Goal: Transaction & Acquisition: Obtain resource

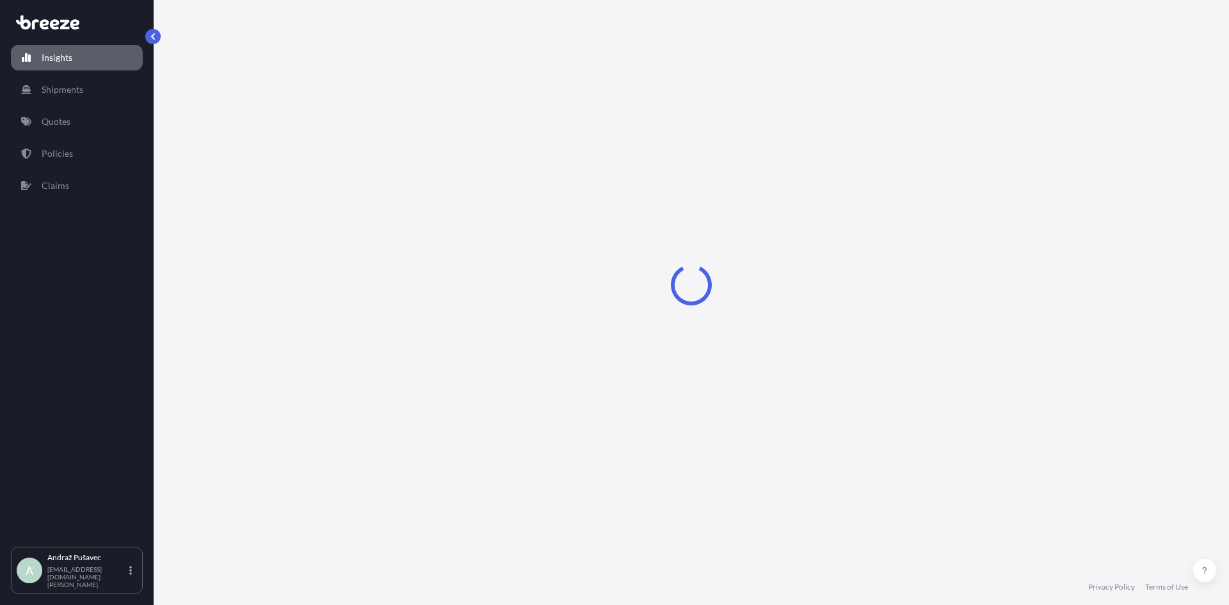
select select "2025"
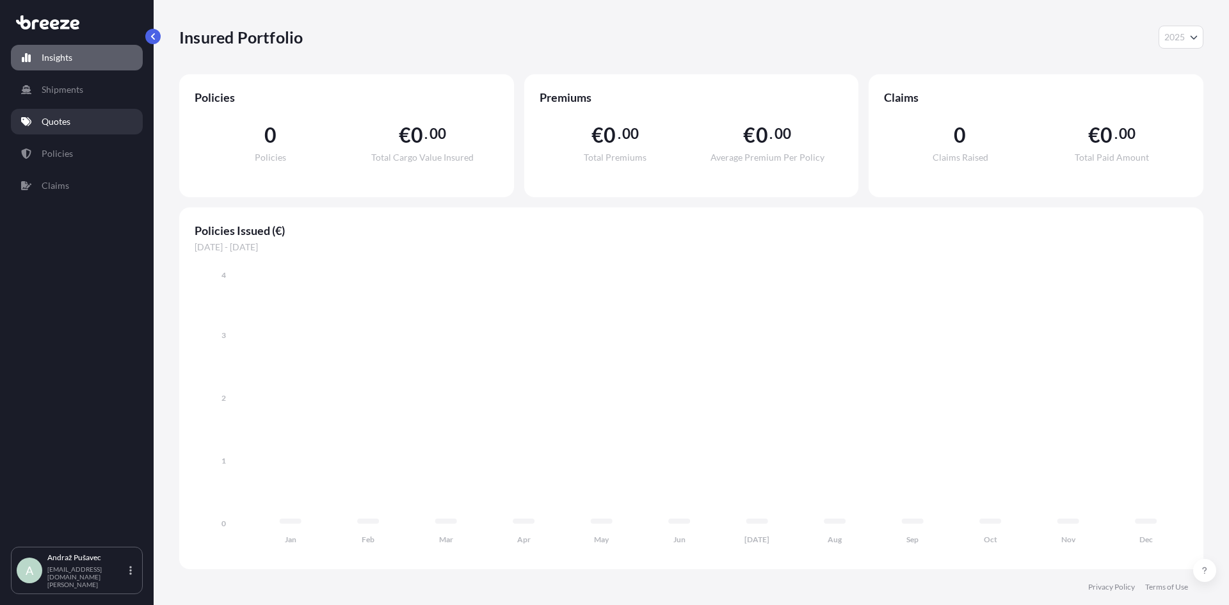
click at [72, 127] on link "Quotes" at bounding box center [77, 122] width 132 height 26
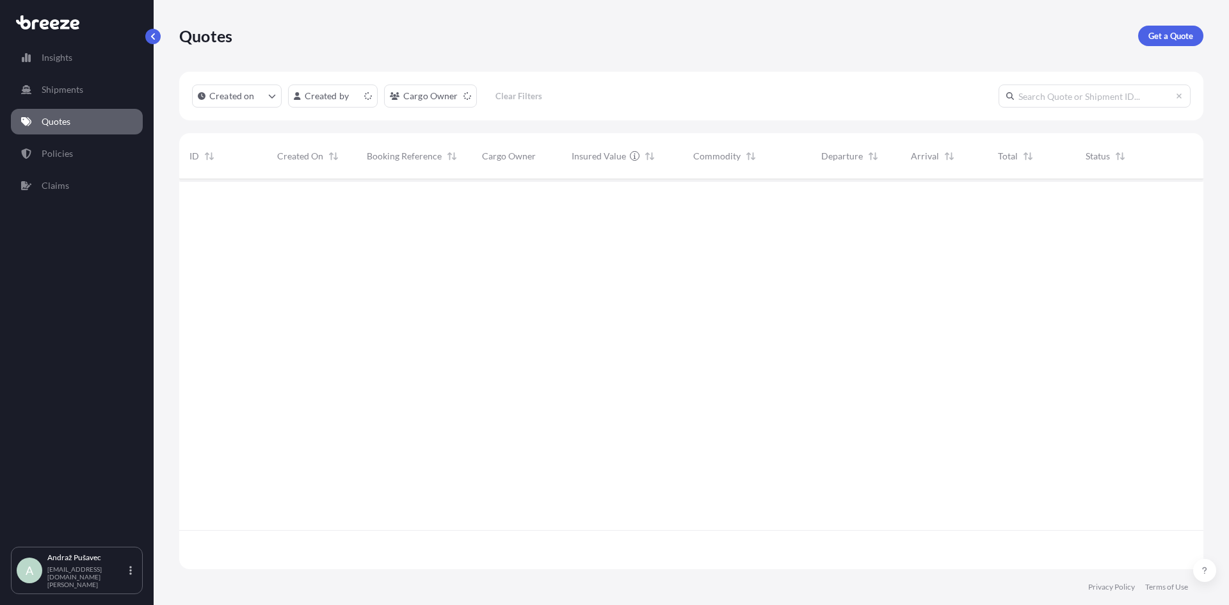
scroll to position [387, 1015]
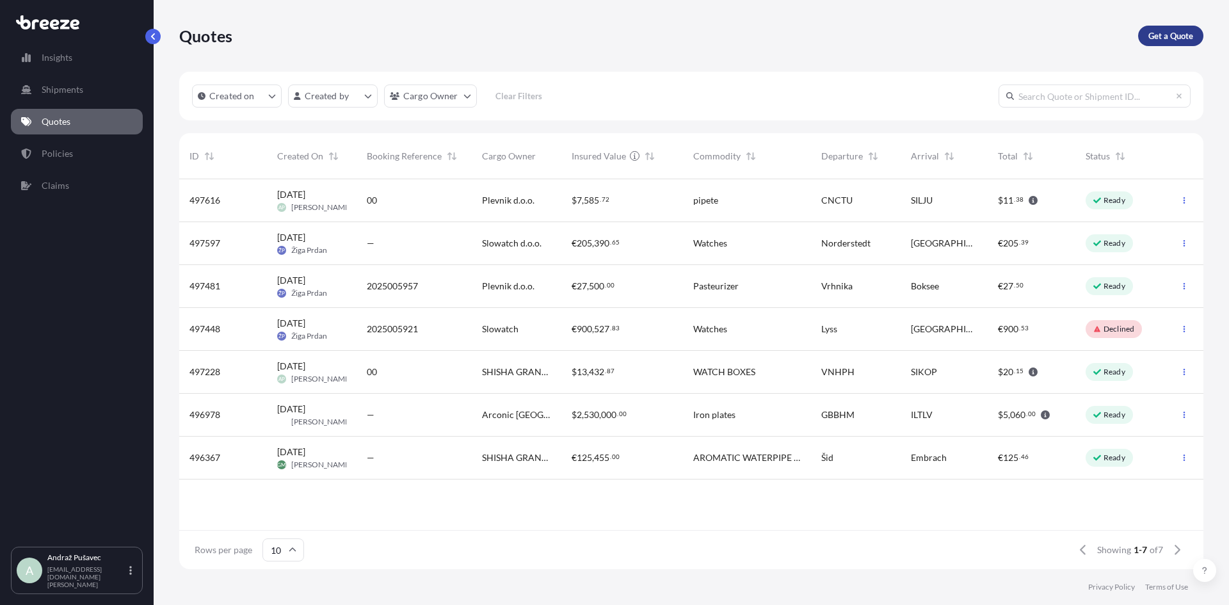
click at [1161, 33] on p "Get a Quote" at bounding box center [1171, 35] width 45 height 13
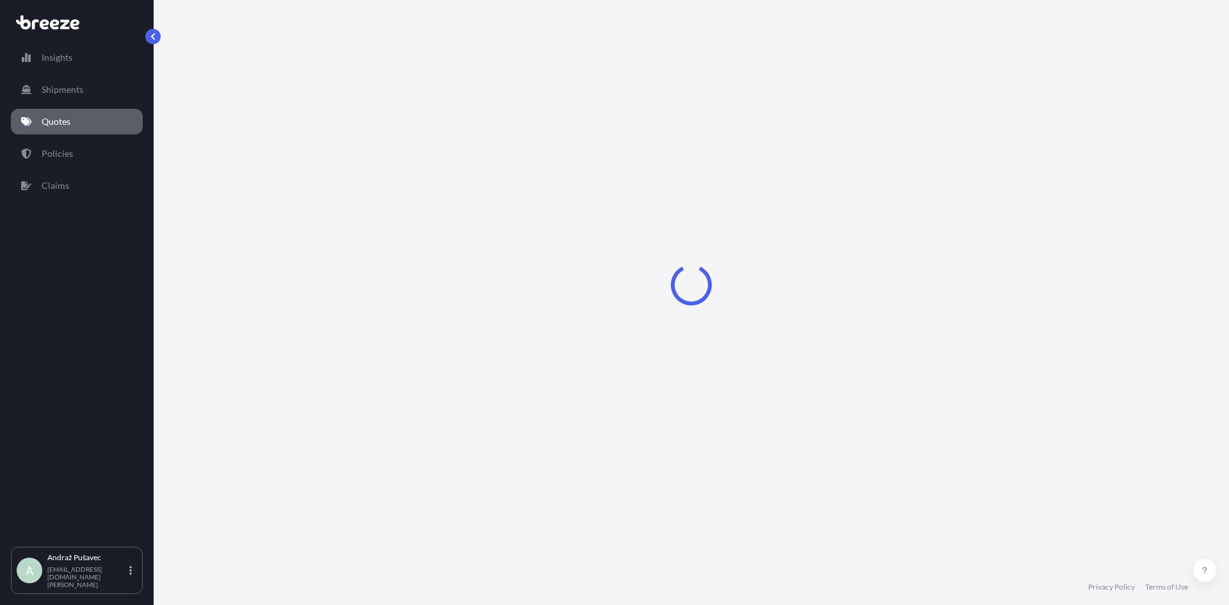
select select "Road"
select select "Sea"
select select "1"
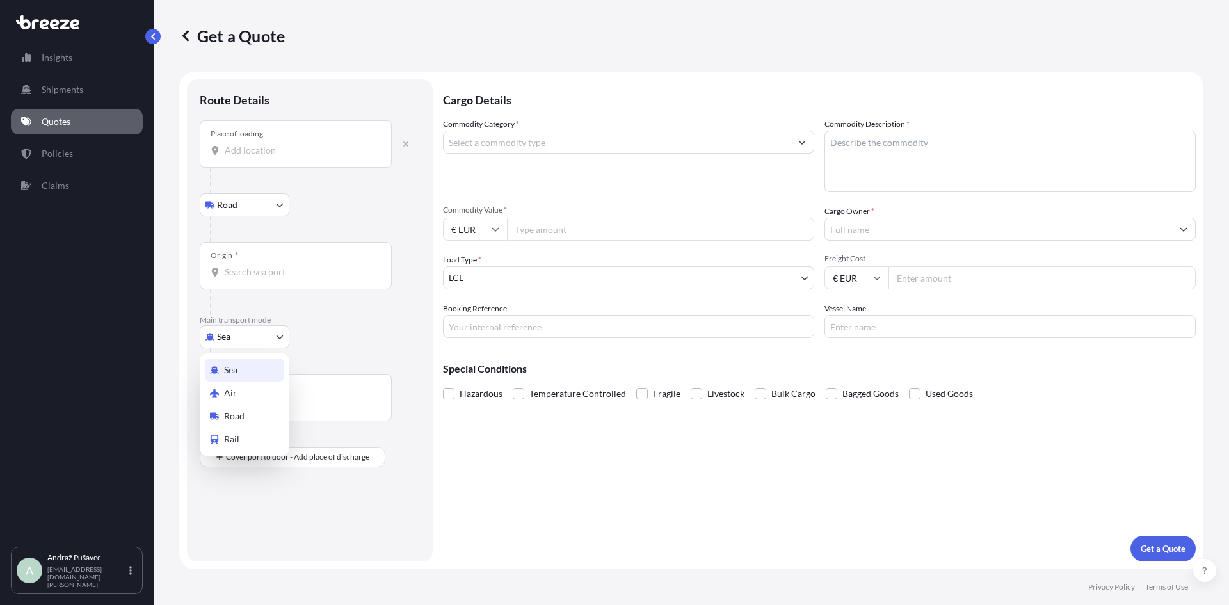
click at [257, 345] on body "Insights Shipments Quotes Policies Claims A [PERSON_NAME] [EMAIL_ADDRESS][DOMAI…" at bounding box center [614, 302] width 1229 height 605
click at [248, 392] on div "Air" at bounding box center [244, 393] width 79 height 23
select select "Air"
click at [281, 166] on div "Place of loading" at bounding box center [296, 148] width 192 height 47
click at [281, 162] on input "Place of loading" at bounding box center [300, 155] width 151 height 13
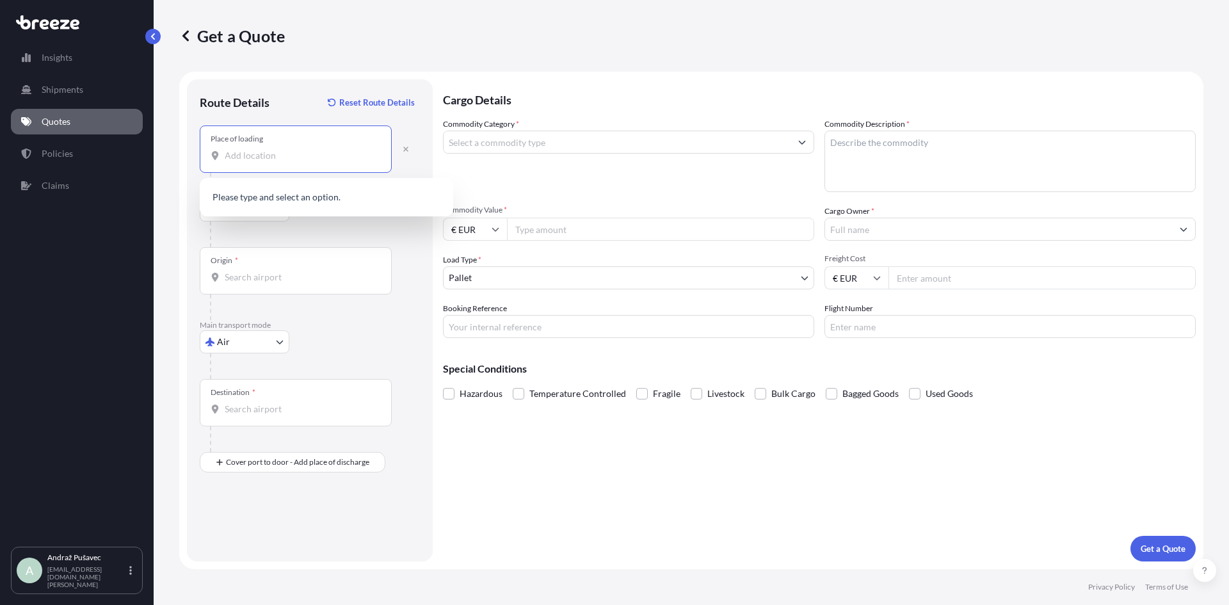
paste input "[STREET_ADDRESS]"
click at [289, 189] on div "[GEOGRAPHIC_DATA], [GEOGRAPHIC_DATA]" at bounding box center [326, 198] width 243 height 31
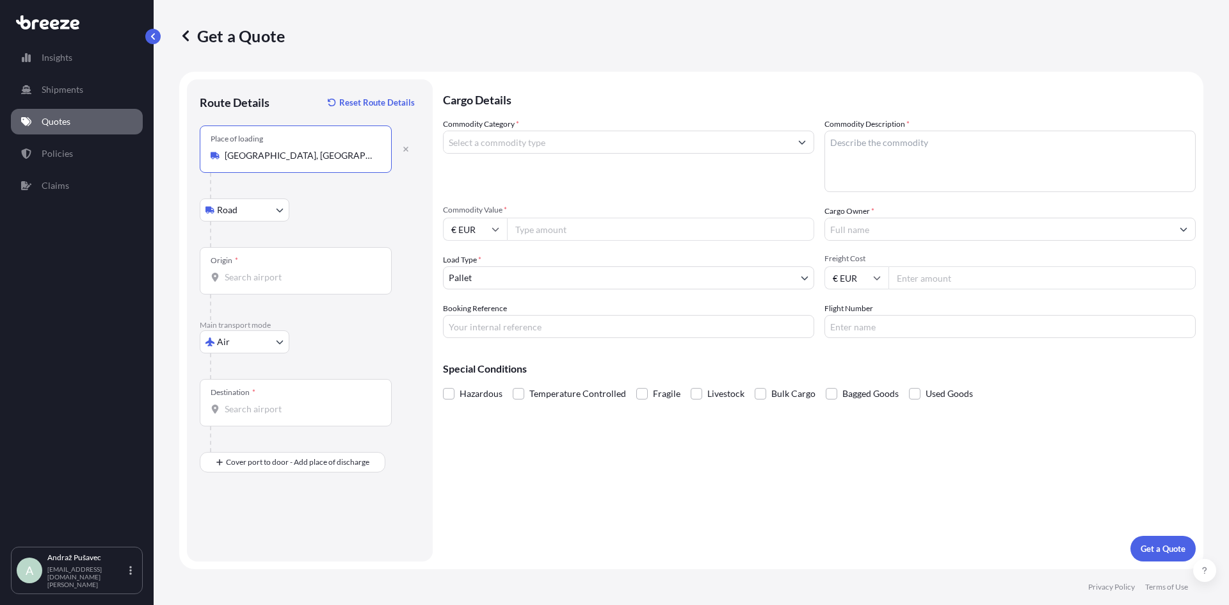
type input "[GEOGRAPHIC_DATA], [GEOGRAPHIC_DATA]"
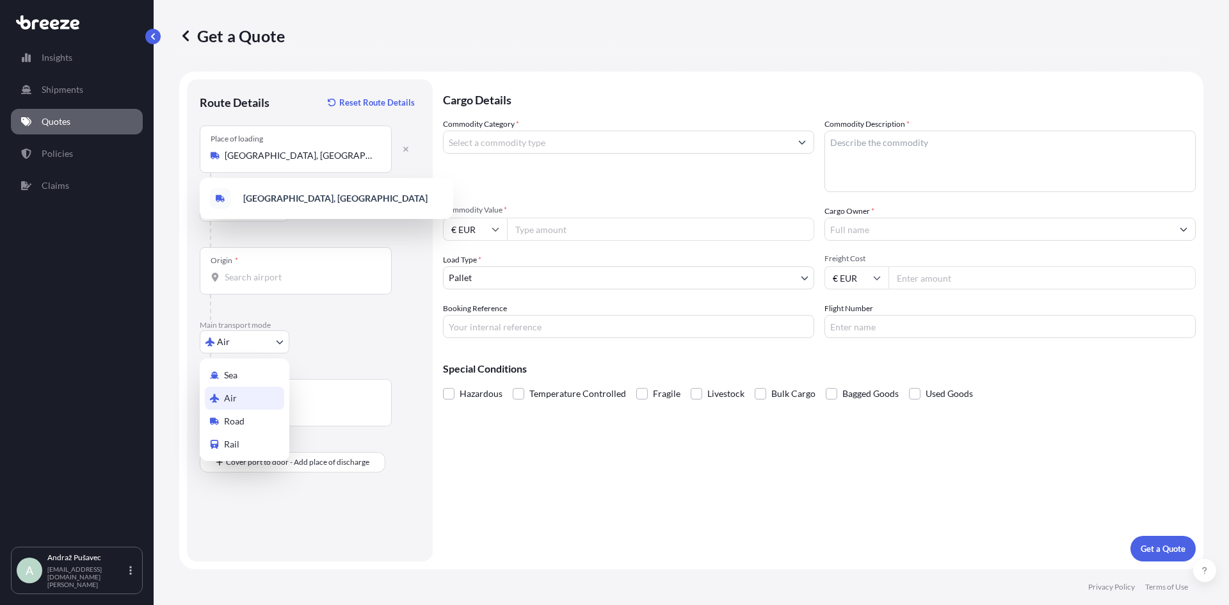
click at [271, 342] on body "1 option available. Insights Shipments Quotes Policies Claims A [PERSON_NAME] […" at bounding box center [614, 302] width 1229 height 605
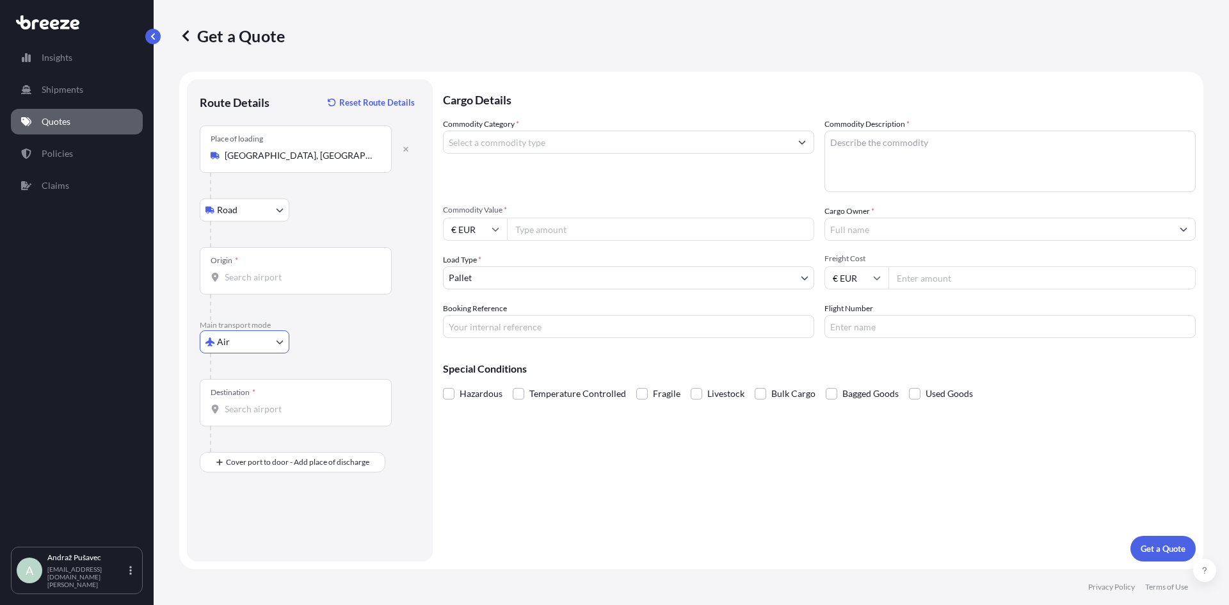
click at [271, 213] on body "1 option available. Insights Shipments Quotes Policies Claims A [PERSON_NAME] […" at bounding box center [614, 302] width 1229 height 605
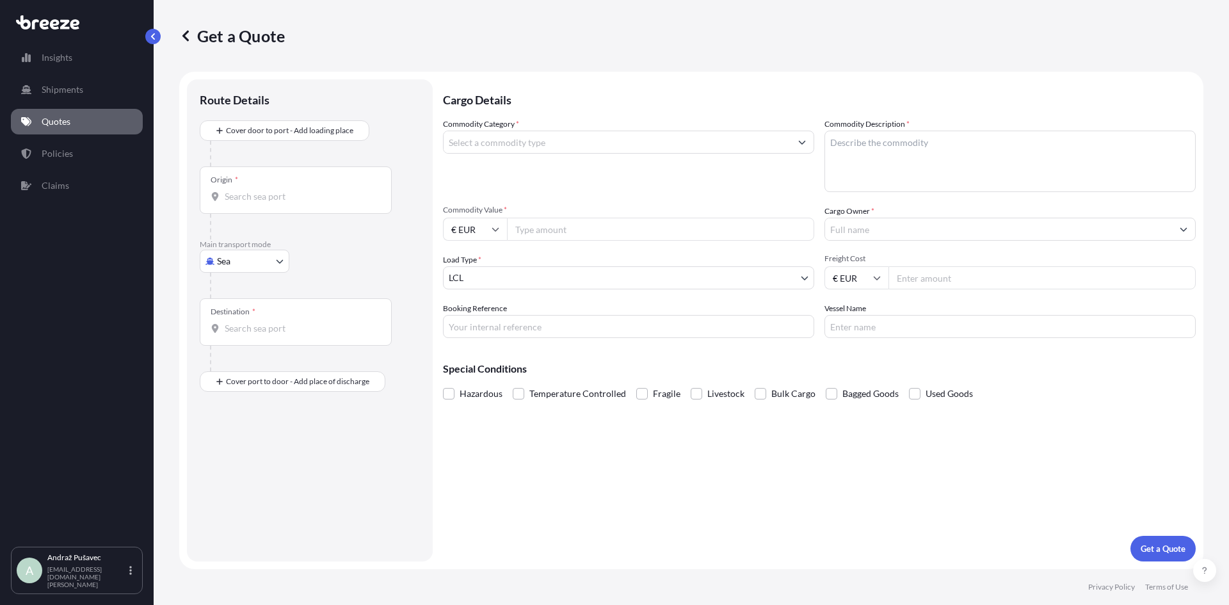
click at [266, 259] on body "Insights Shipments Quotes Policies Claims A Andraž Pušavec [EMAIL_ADDRESS][DOMA…" at bounding box center [614, 302] width 1229 height 605
click at [244, 319] on div "Air" at bounding box center [244, 317] width 79 height 23
select select "Air"
click at [258, 200] on input "Origin *" at bounding box center [300, 201] width 151 height 13
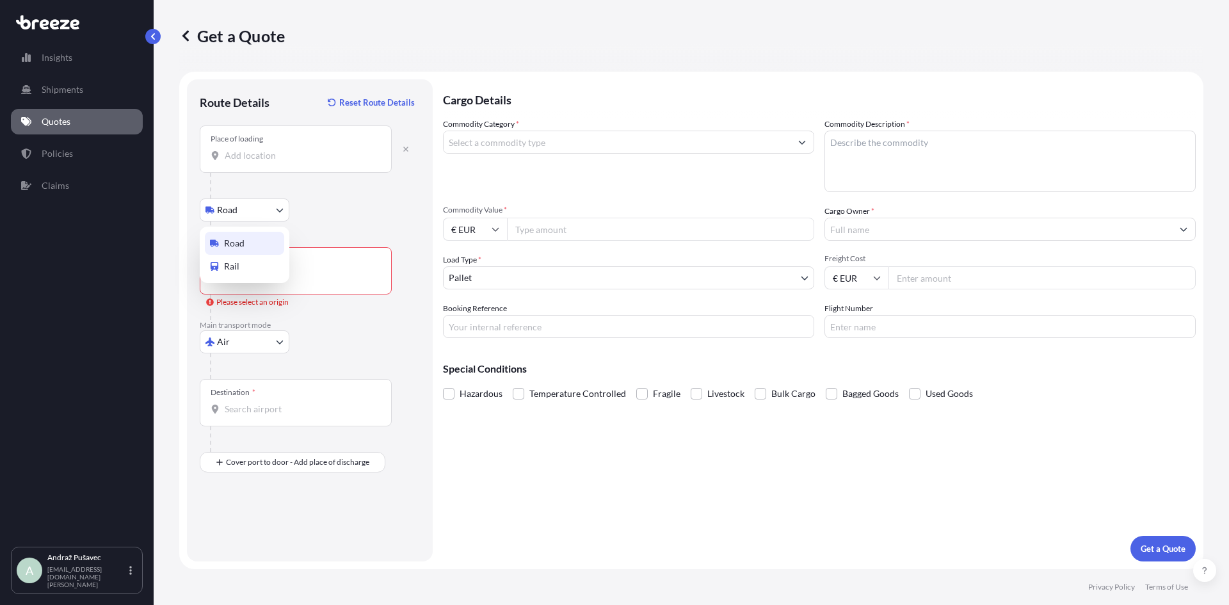
click at [234, 212] on body "0 options available. Insights Shipments Quotes Policies Claims A [PERSON_NAME] …" at bounding box center [614, 302] width 1229 height 605
click at [231, 240] on span "Road" at bounding box center [234, 243] width 20 height 13
click at [254, 147] on div "Place of loading" at bounding box center [296, 148] width 192 height 47
click at [254, 149] on input "Place of loading" at bounding box center [300, 155] width 151 height 13
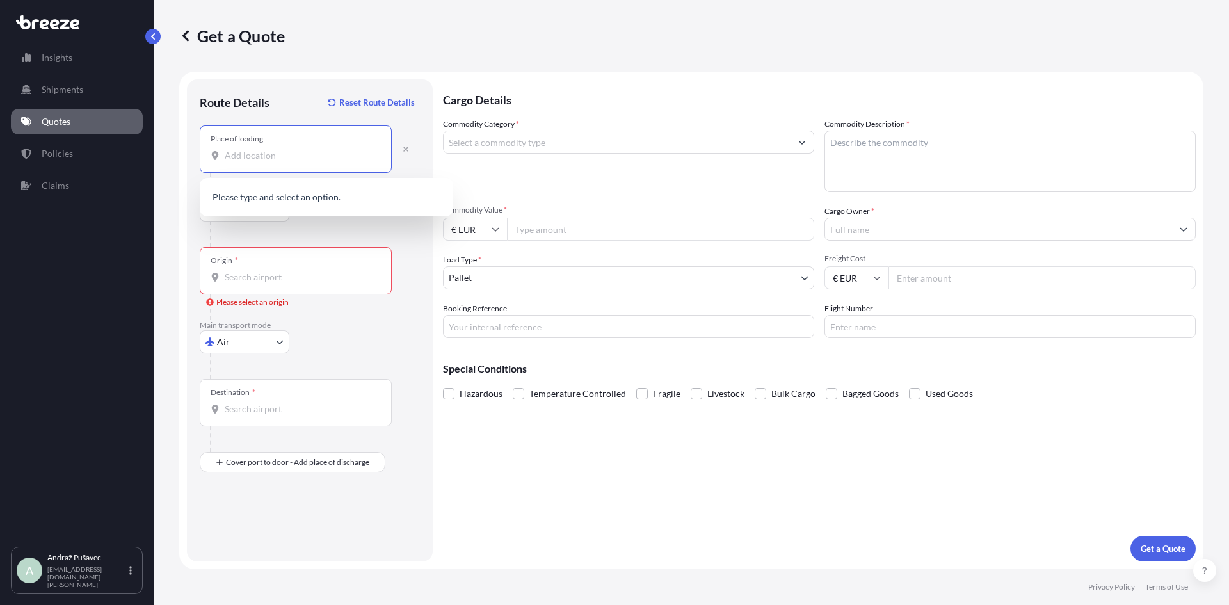
paste input "[STREET_ADDRESS]"
click at [276, 200] on span "[GEOGRAPHIC_DATA], [GEOGRAPHIC_DATA]" at bounding box center [336, 198] width 187 height 13
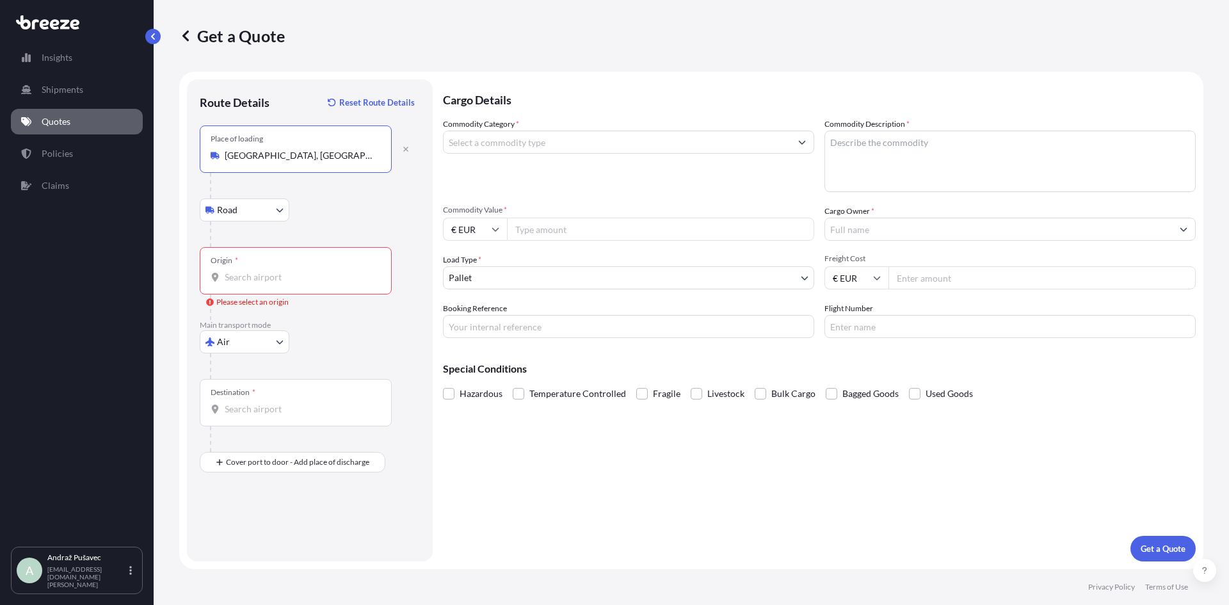
type input "[GEOGRAPHIC_DATA], [GEOGRAPHIC_DATA]"
click at [269, 279] on input "Origin * Please select an origin" at bounding box center [300, 277] width 151 height 13
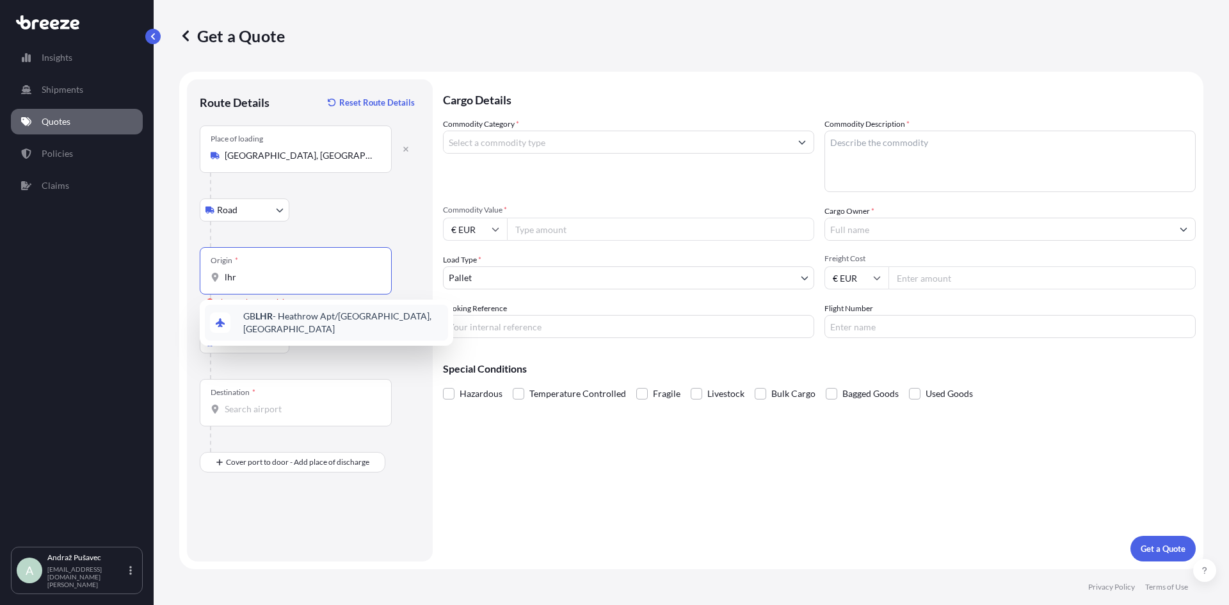
click at [277, 321] on span "GB LHR - Heathrow Apt/[GEOGRAPHIC_DATA], [GEOGRAPHIC_DATA]" at bounding box center [343, 323] width 200 height 26
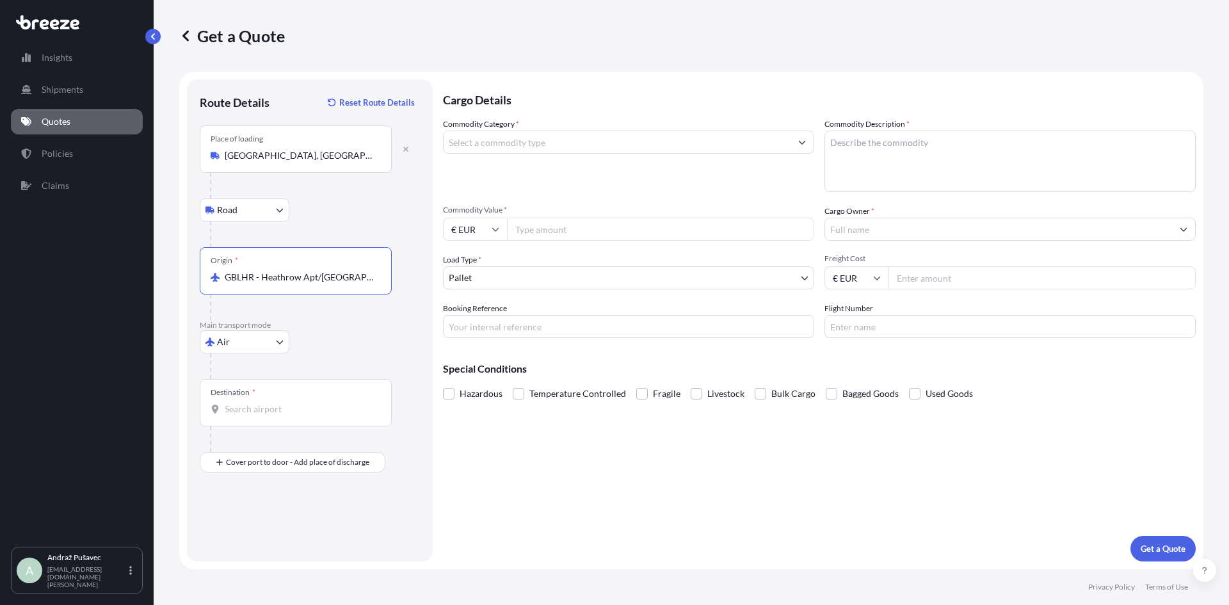
type input "GBLHR - Heathrow Apt/[GEOGRAPHIC_DATA], [GEOGRAPHIC_DATA]"
click at [250, 401] on div "Destination *" at bounding box center [296, 402] width 192 height 47
click at [250, 403] on input "Destination *" at bounding box center [300, 409] width 151 height 13
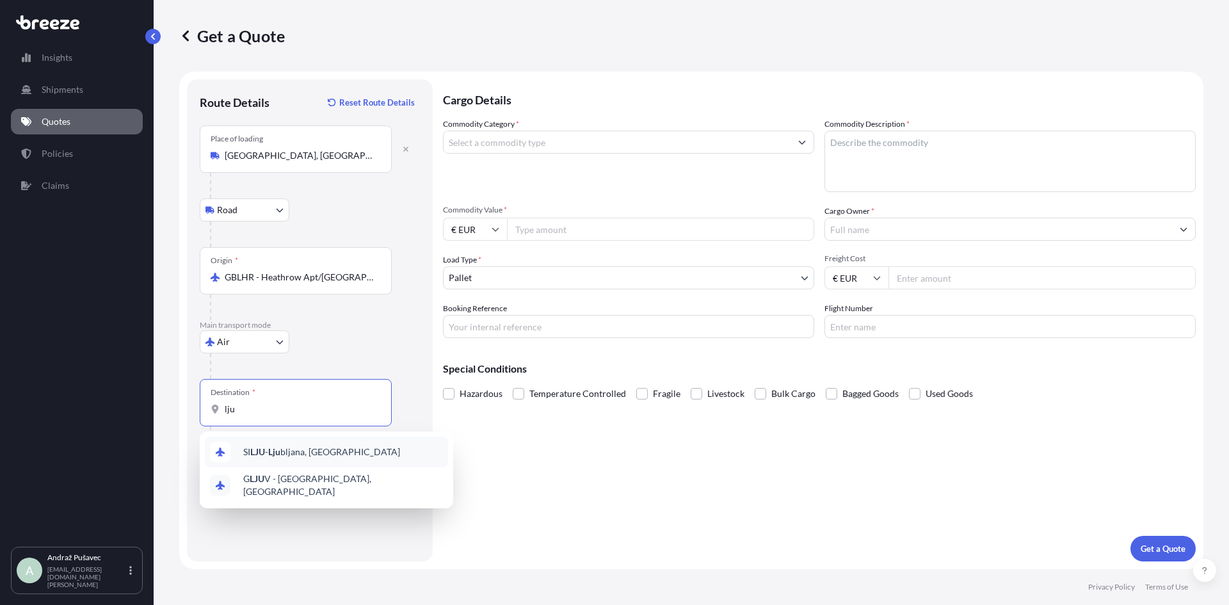
click at [270, 455] on span "SI LJU - [PERSON_NAME], [GEOGRAPHIC_DATA]" at bounding box center [321, 452] width 157 height 13
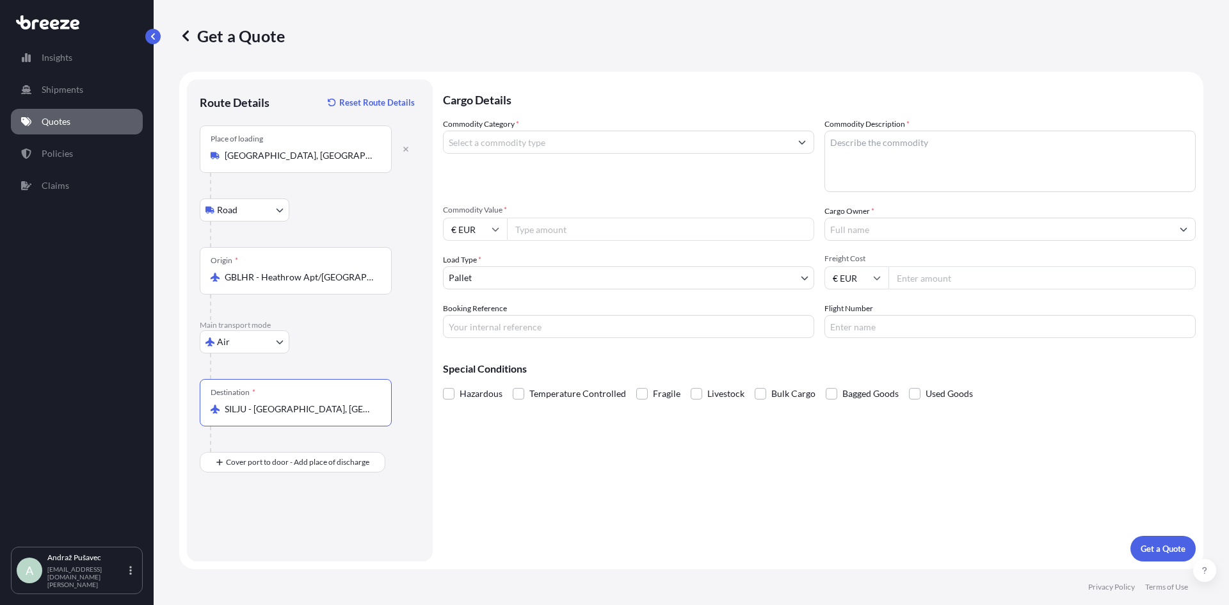
type input "SILJU - [GEOGRAPHIC_DATA], [GEOGRAPHIC_DATA]"
click at [256, 540] on div "Place of Discharge" at bounding box center [296, 524] width 192 height 47
click at [256, 537] on input "Place of Discharge" at bounding box center [300, 530] width 151 height 13
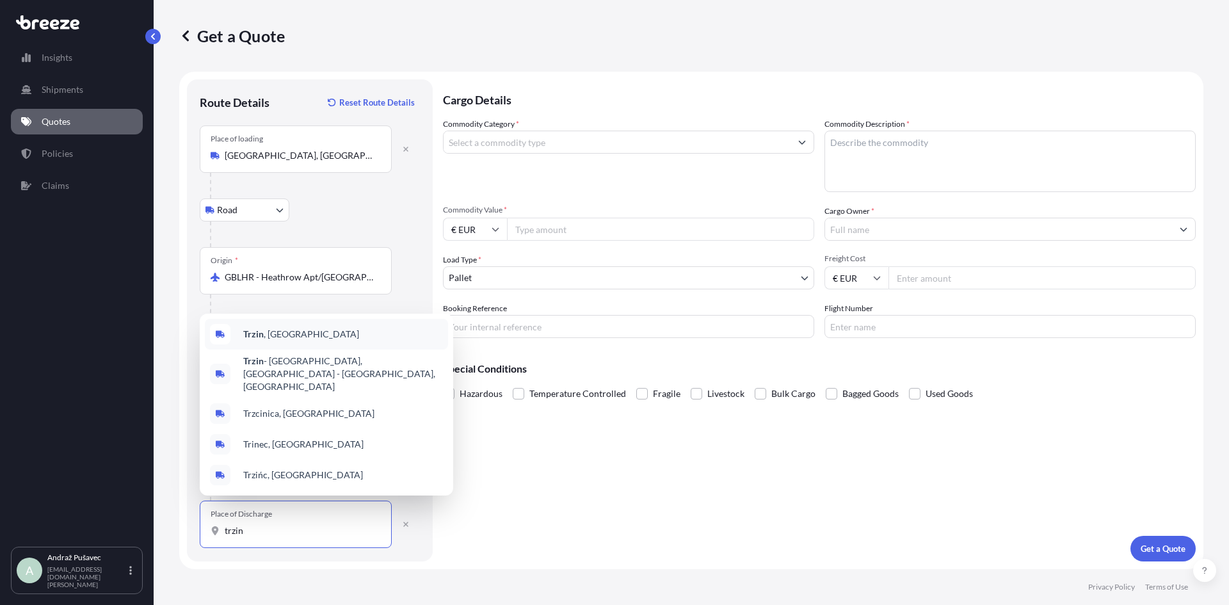
click at [312, 350] on div "[GEOGRAPHIC_DATA] , [GEOGRAPHIC_DATA]" at bounding box center [326, 334] width 243 height 31
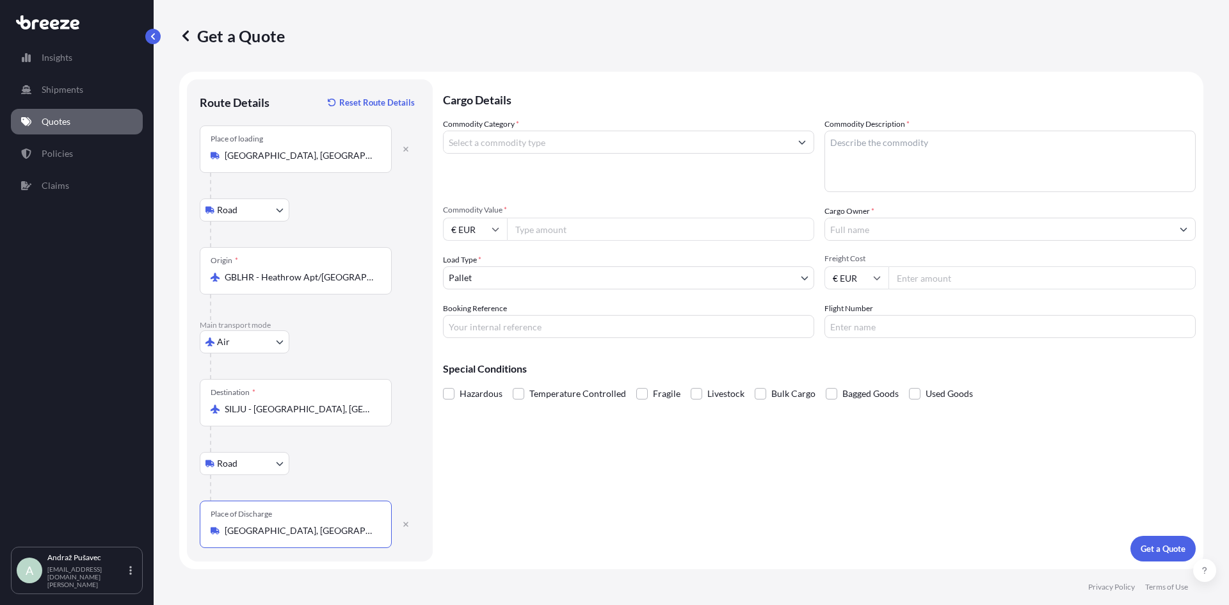
type input "[GEOGRAPHIC_DATA], [GEOGRAPHIC_DATA]"
click at [525, 140] on input "Commodity Category *" at bounding box center [617, 142] width 347 height 23
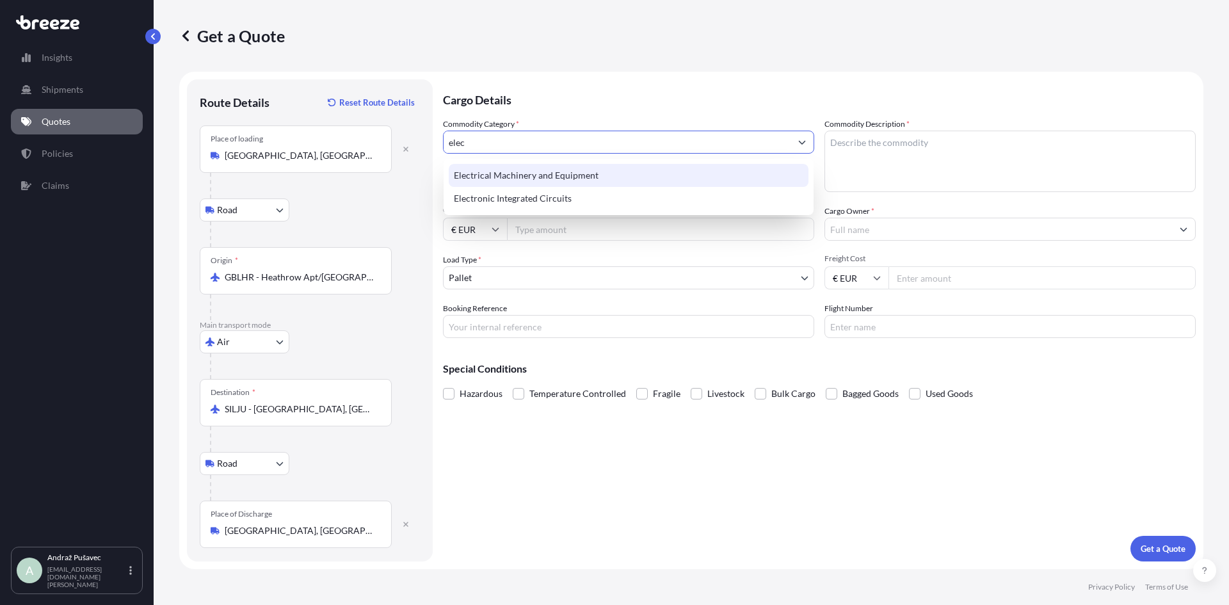
click at [551, 171] on div "Electrical Machinery and Equipment" at bounding box center [629, 175] width 360 height 23
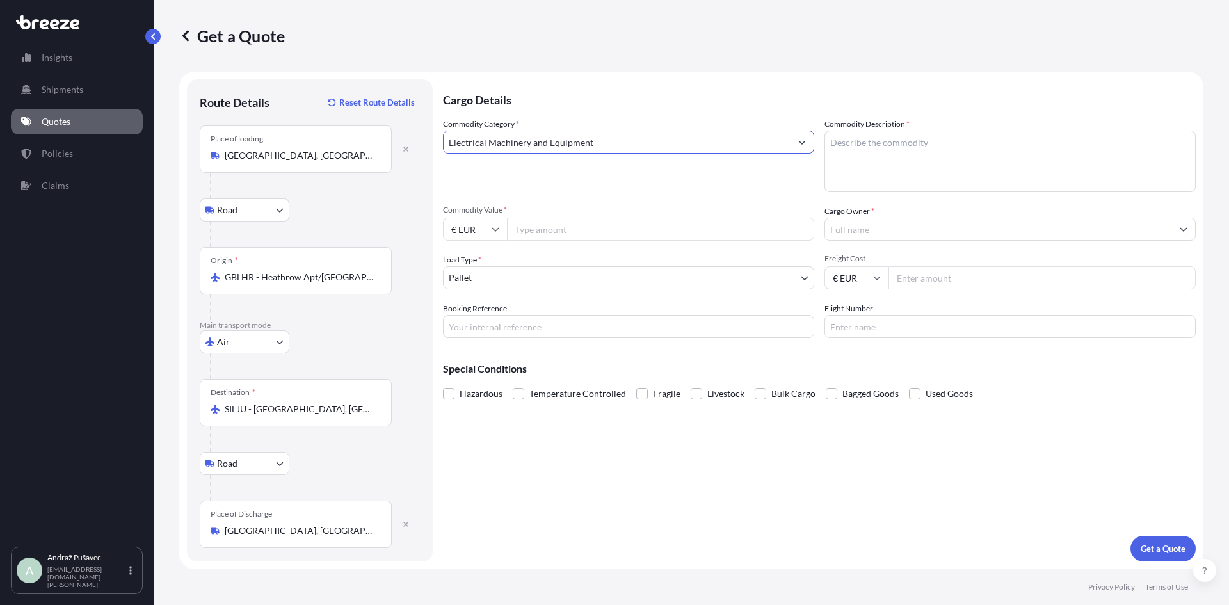
type input "Electrical Machinery and Equipment"
click at [874, 151] on textarea "Commodity Description *" at bounding box center [1010, 161] width 371 height 61
type textarea "electrical equipment"
click at [466, 226] on input "€ EUR" at bounding box center [475, 229] width 64 height 23
click at [478, 290] on div "£ GBP" at bounding box center [475, 291] width 54 height 24
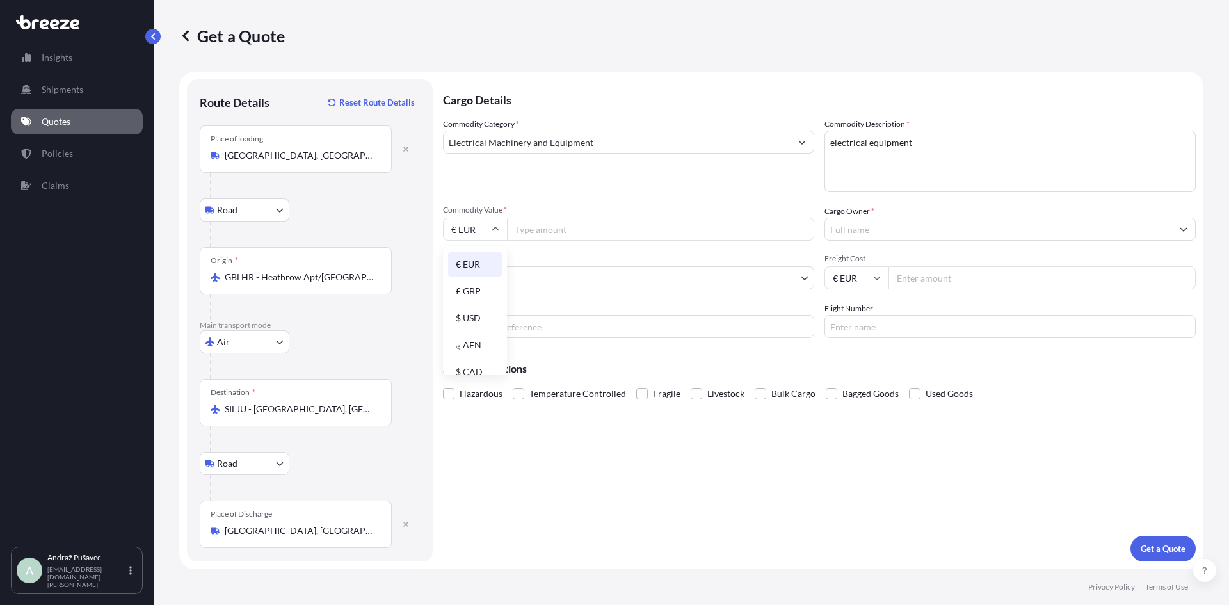
type input "£ GBP"
click at [551, 222] on input "Commodity Value *" at bounding box center [660, 229] width 307 height 23
type input "4059"
click at [1008, 228] on input "Cargo Owner *" at bounding box center [998, 229] width 347 height 23
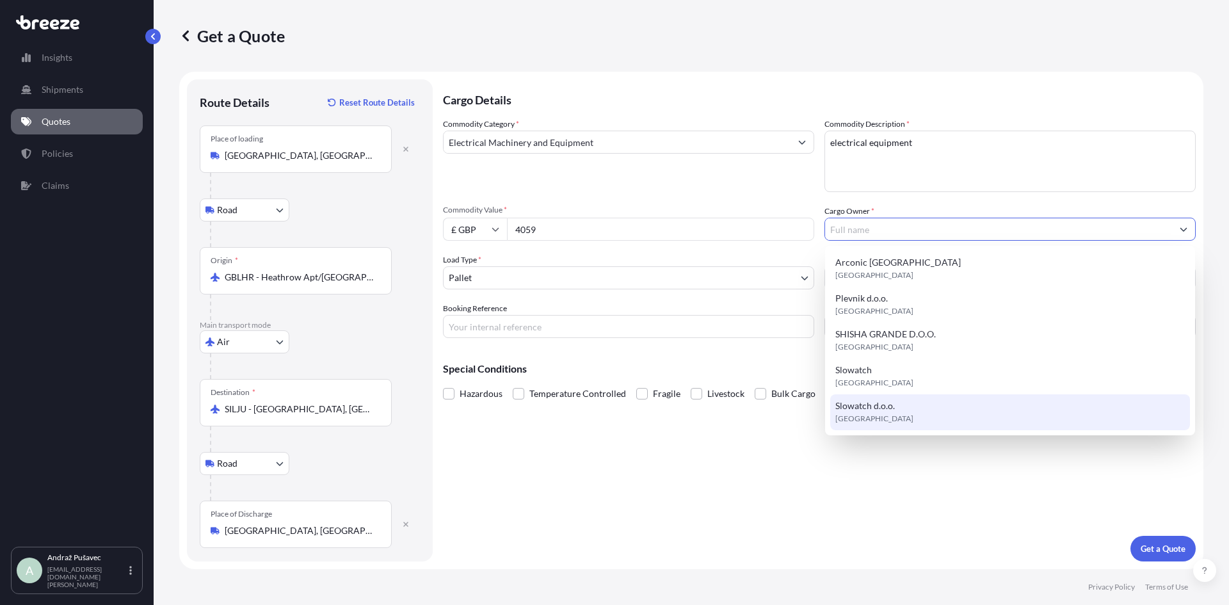
click at [892, 492] on div "Cargo Details Commodity Category * Electrical Machinery and Equipment Commodity…" at bounding box center [819, 320] width 753 height 482
click at [918, 236] on input "Cargo Owner *" at bounding box center [998, 229] width 347 height 23
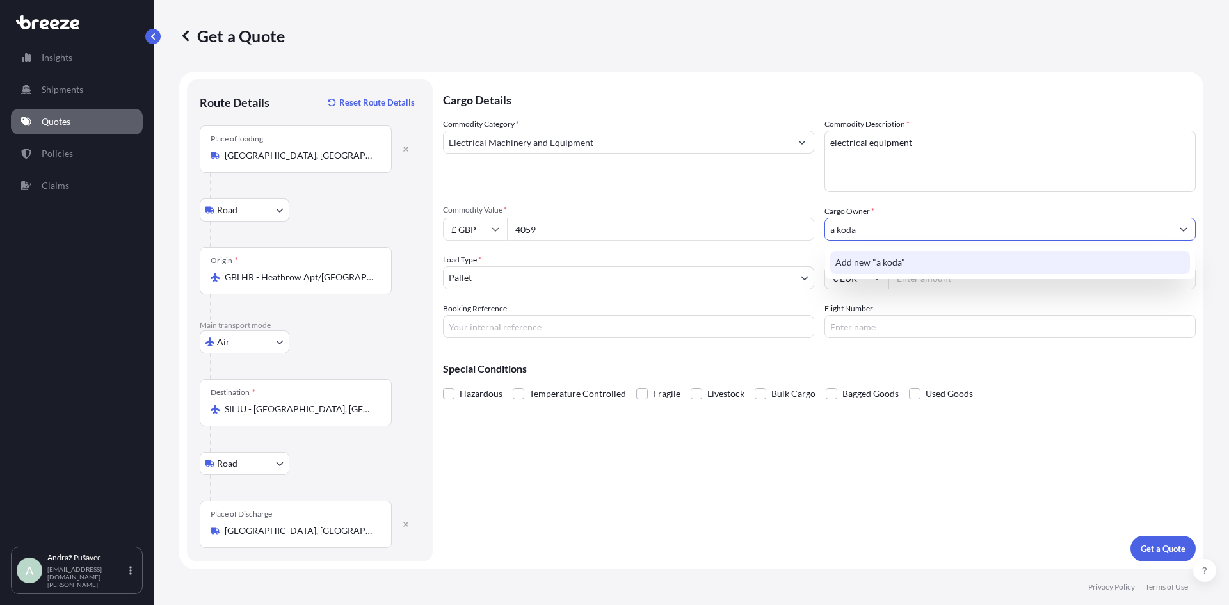
click at [900, 263] on span "Add new "a koda"" at bounding box center [870, 262] width 70 height 13
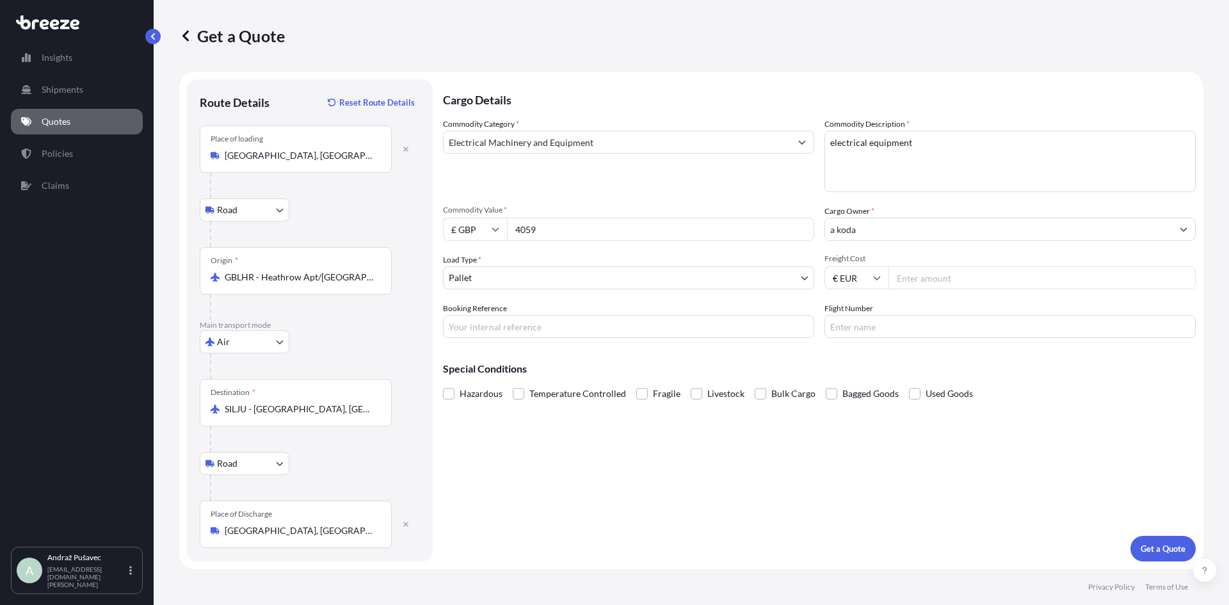
click at [985, 226] on input "a koda" at bounding box center [998, 229] width 347 height 23
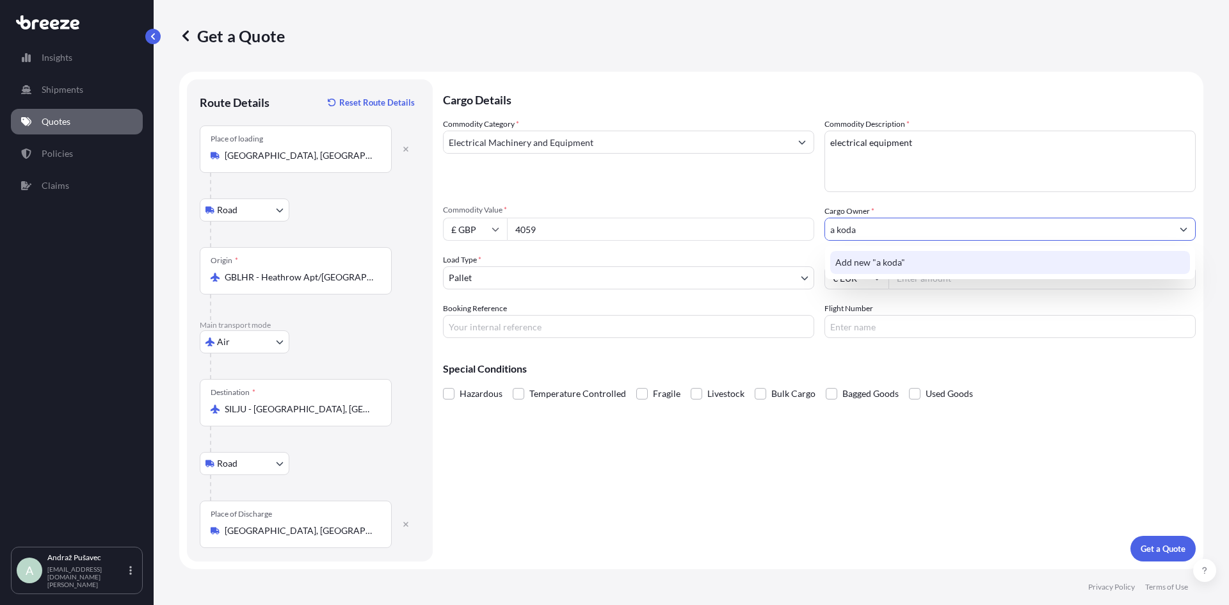
click at [916, 267] on div "Add new "a koda"" at bounding box center [1010, 262] width 360 height 23
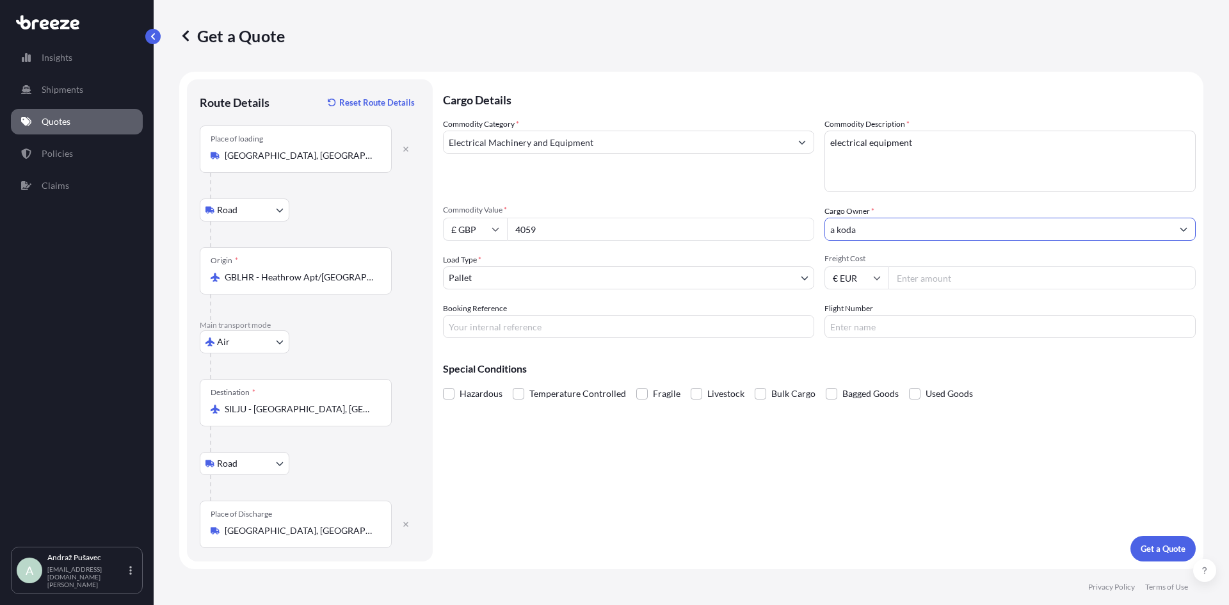
click at [896, 232] on input "a koda" at bounding box center [998, 229] width 347 height 23
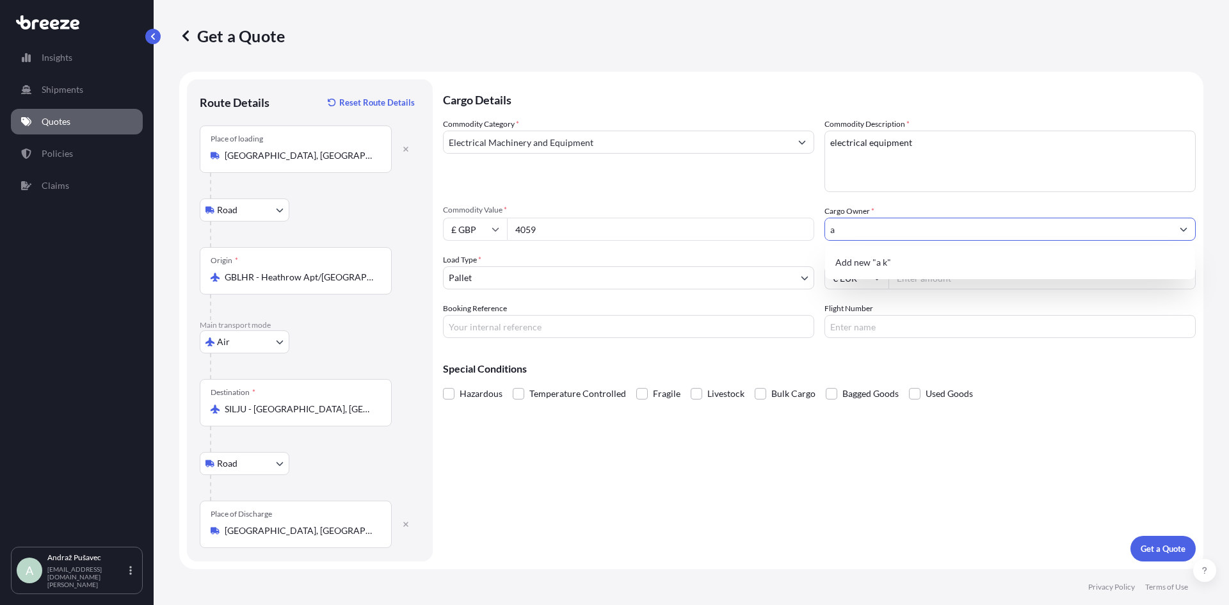
type input "a"
click at [862, 267] on span "Add new "A KODA"" at bounding box center [874, 262] width 79 height 13
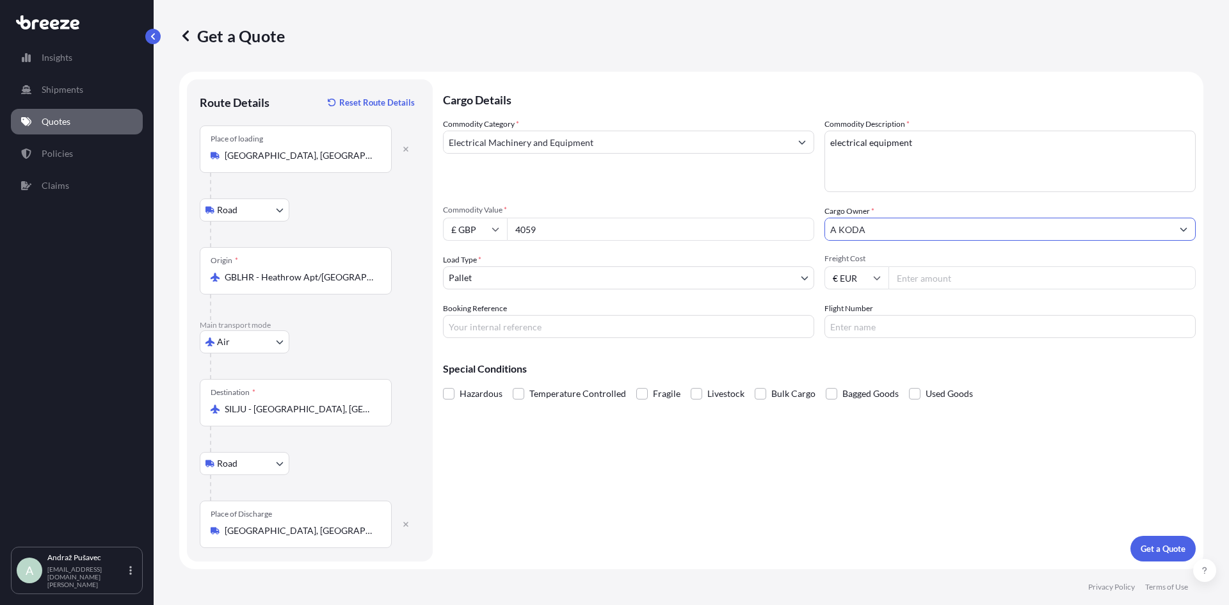
type input "A KODA"
click at [624, 282] on body "0 options available. 1 option available. 0 options available. 1 option availabl…" at bounding box center [614, 302] width 1229 height 605
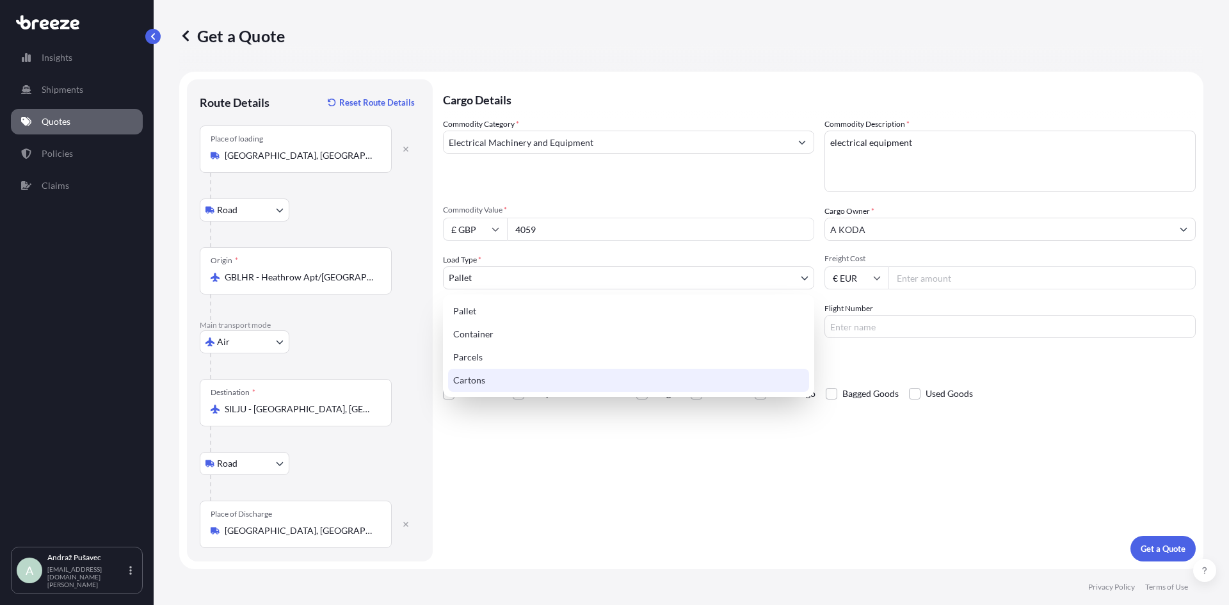
click at [565, 377] on div "Cartons" at bounding box center [628, 380] width 361 height 23
select select "4"
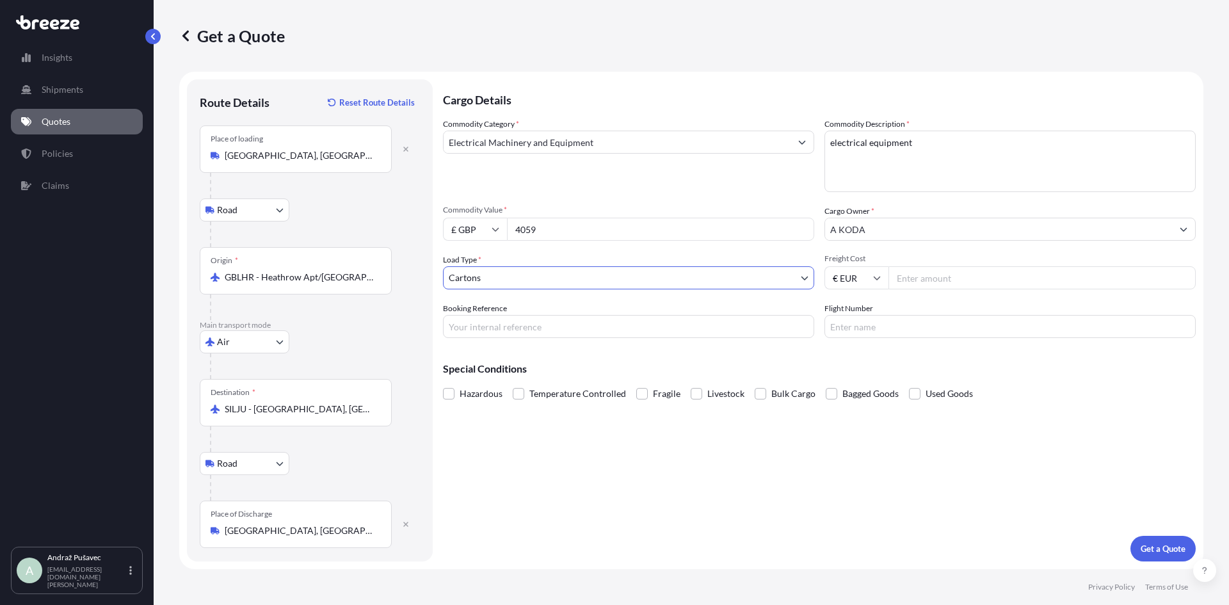
click at [935, 280] on input "Freight Cost" at bounding box center [1042, 277] width 307 height 23
type input "205"
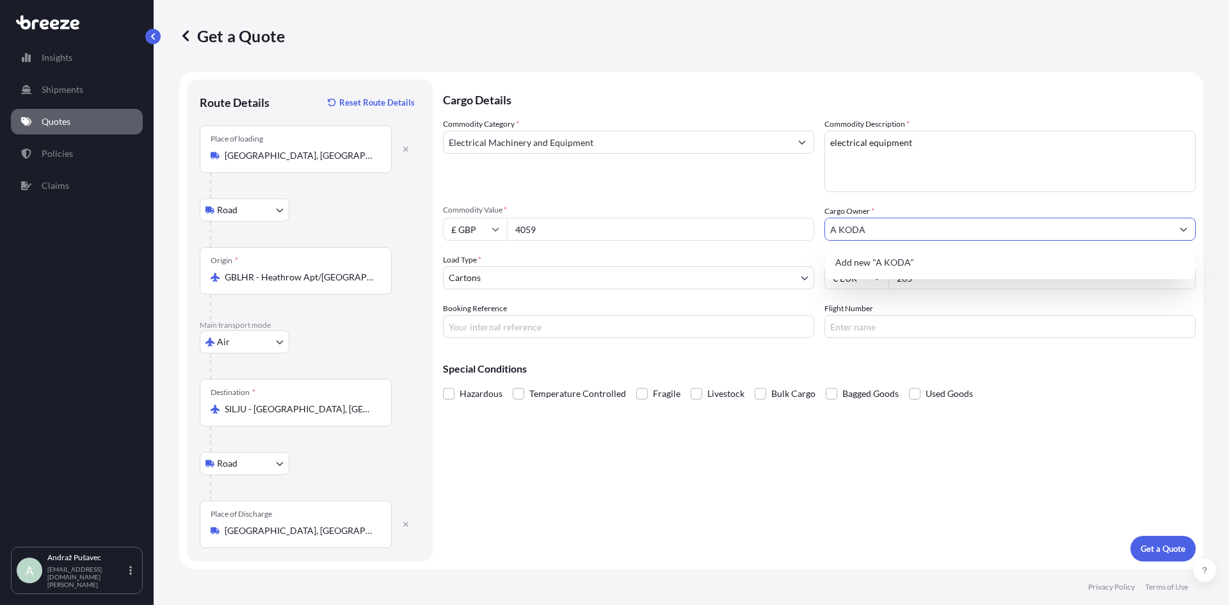
click at [967, 229] on input "A KODA" at bounding box center [998, 229] width 347 height 23
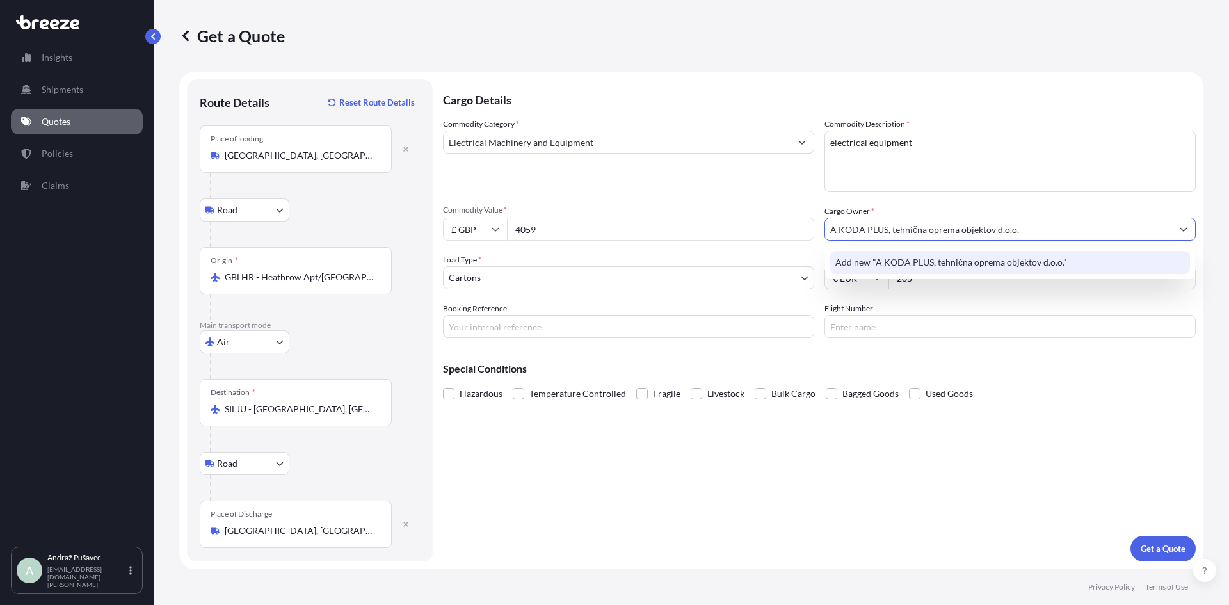
click at [984, 261] on span "Add new "A KODA PLUS, tehnična oprema objektov d.o.o."" at bounding box center [951, 262] width 232 height 13
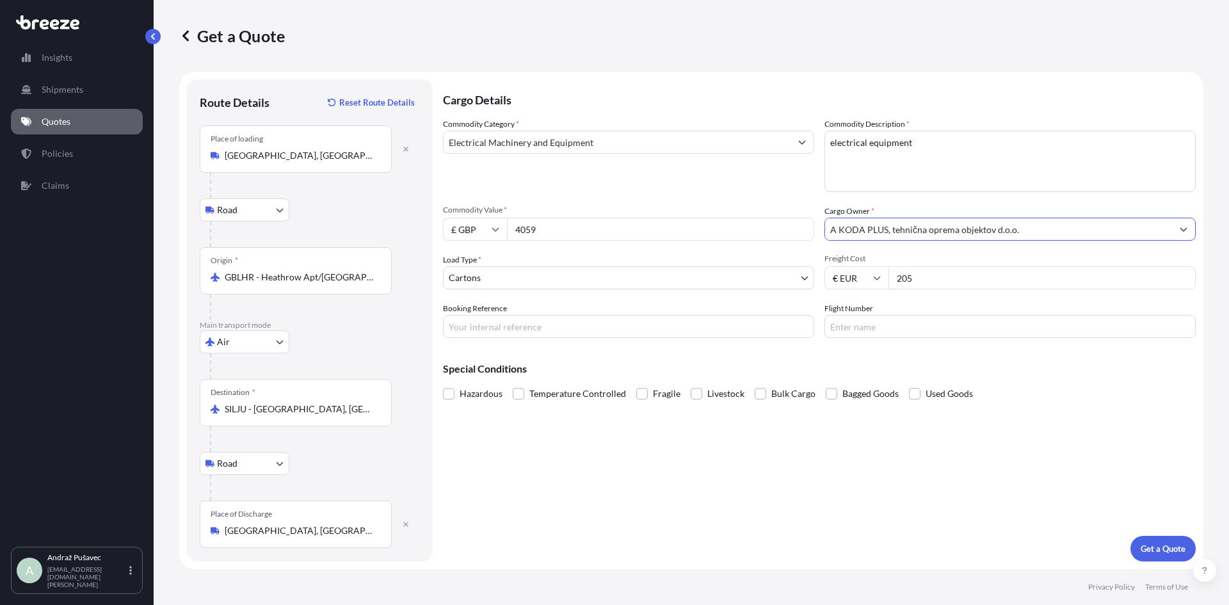
type input "A KODA PLUS, tehnična oprema objektov d.o.o."
drag, startPoint x: 942, startPoint y: 280, endPoint x: 895, endPoint y: 279, distance: 46.7
click at [895, 279] on input "205" at bounding box center [1042, 277] width 307 height 23
type input "150"
click at [615, 325] on input "Booking Reference" at bounding box center [628, 326] width 371 height 23
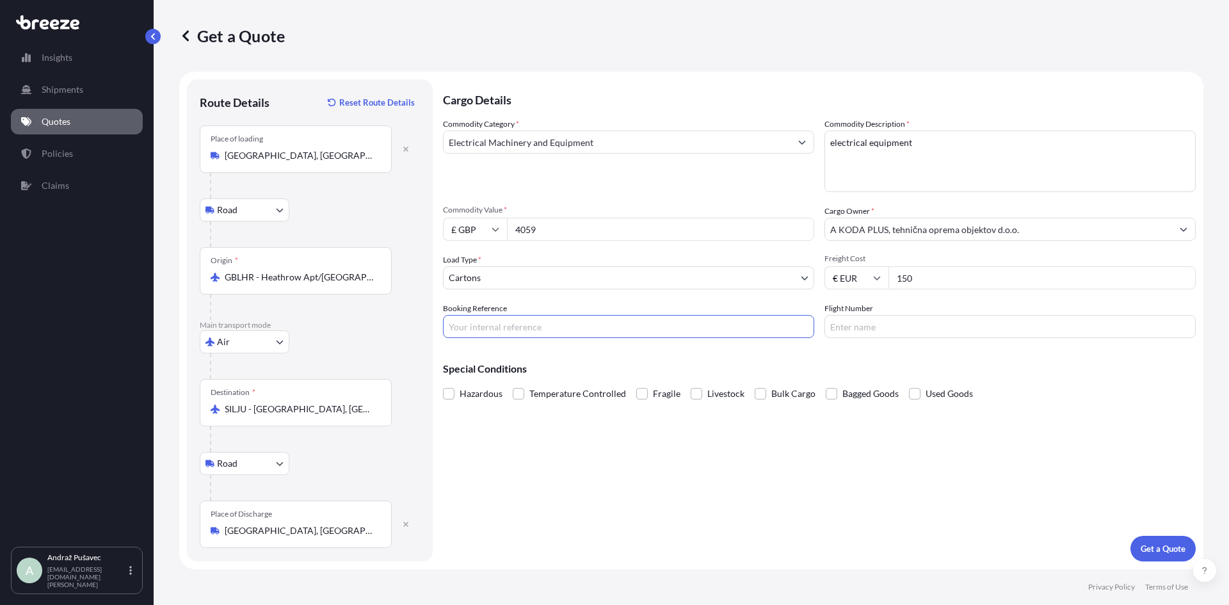
click at [703, 325] on input "Booking Reference" at bounding box center [628, 326] width 371 height 23
paste input "2025006020"
type input "2025006020"
click at [856, 327] on input "Flight Number" at bounding box center [1010, 326] width 371 height 23
paste input "8838 9597 7370"
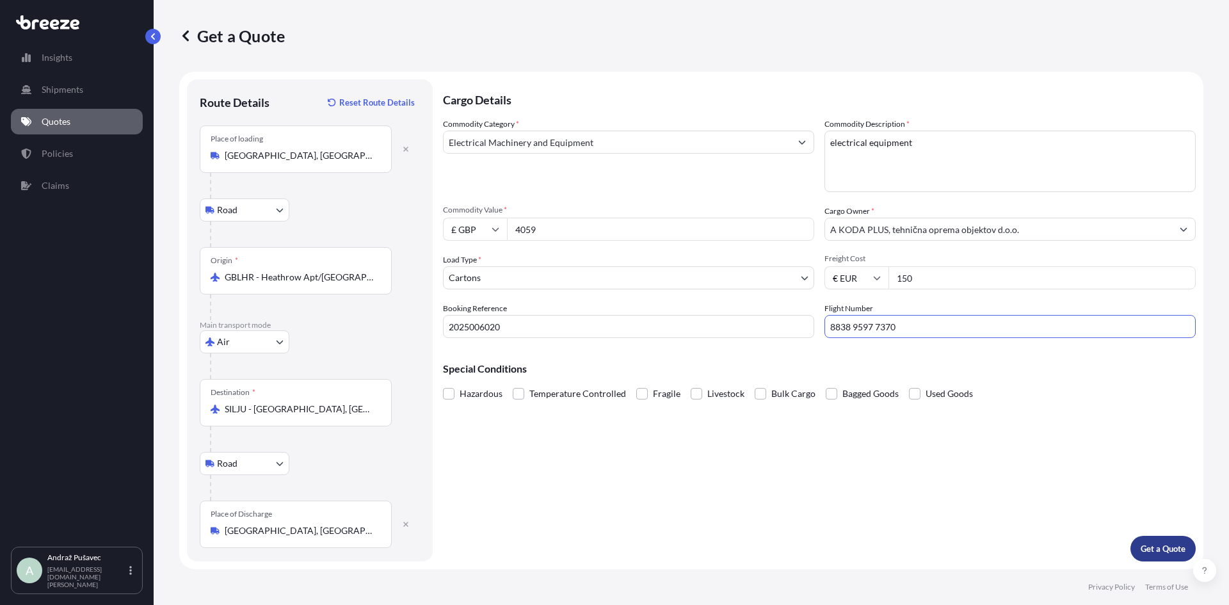
type input "8838 9597 7370"
click at [1163, 545] on p "Get a Quote" at bounding box center [1163, 548] width 45 height 13
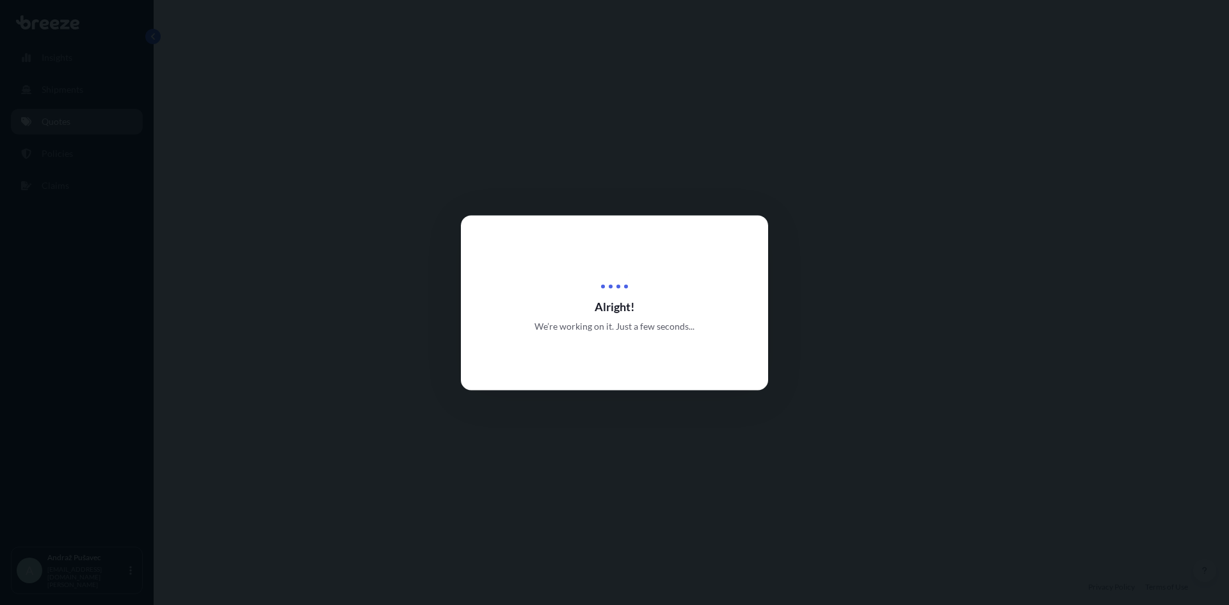
select select "Road"
select select "Air"
select select "Road"
select select "4"
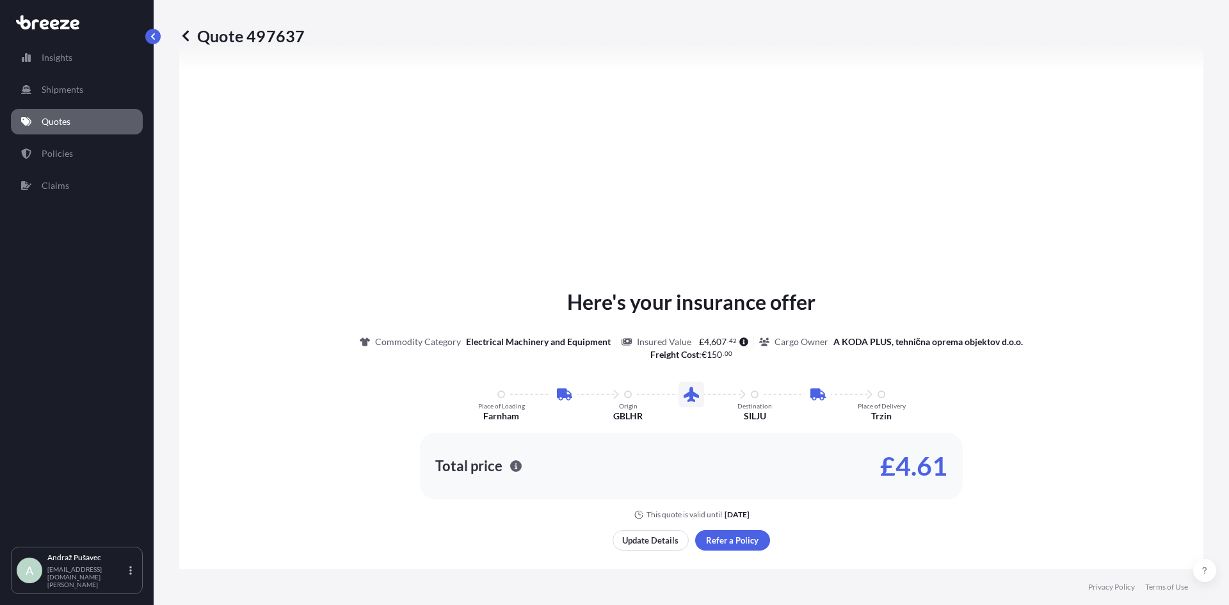
scroll to position [768, 0]
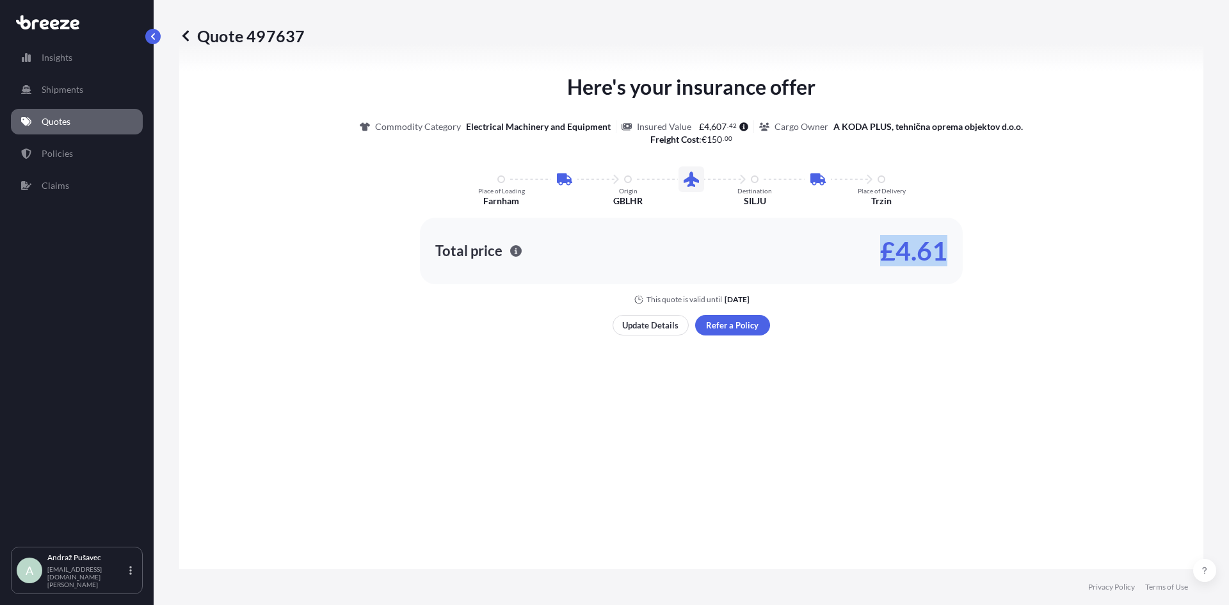
drag, startPoint x: 876, startPoint y: 252, endPoint x: 939, endPoint y: 256, distance: 62.9
click at [939, 256] on p "£4.61" at bounding box center [913, 251] width 67 height 20
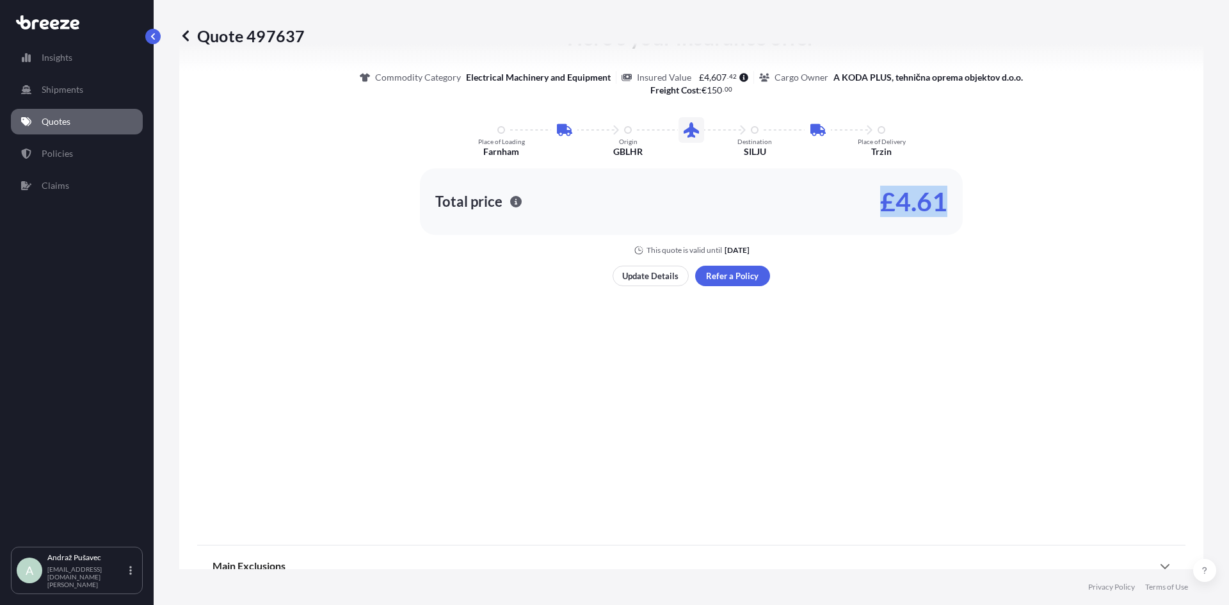
scroll to position [832, 0]
